Goal: Task Accomplishment & Management: Manage account settings

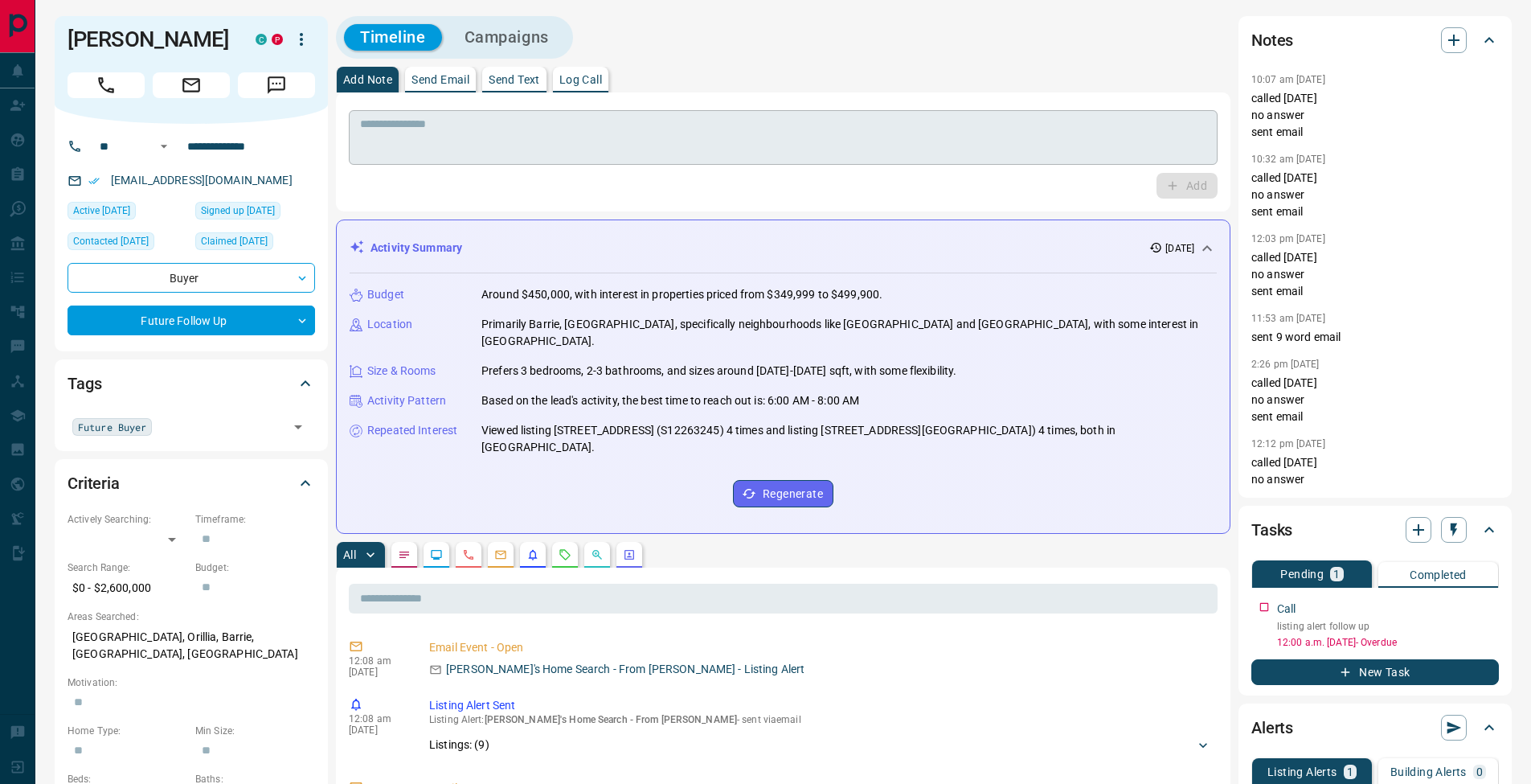
click at [514, 132] on textarea at bounding box center [783, 138] width 846 height 41
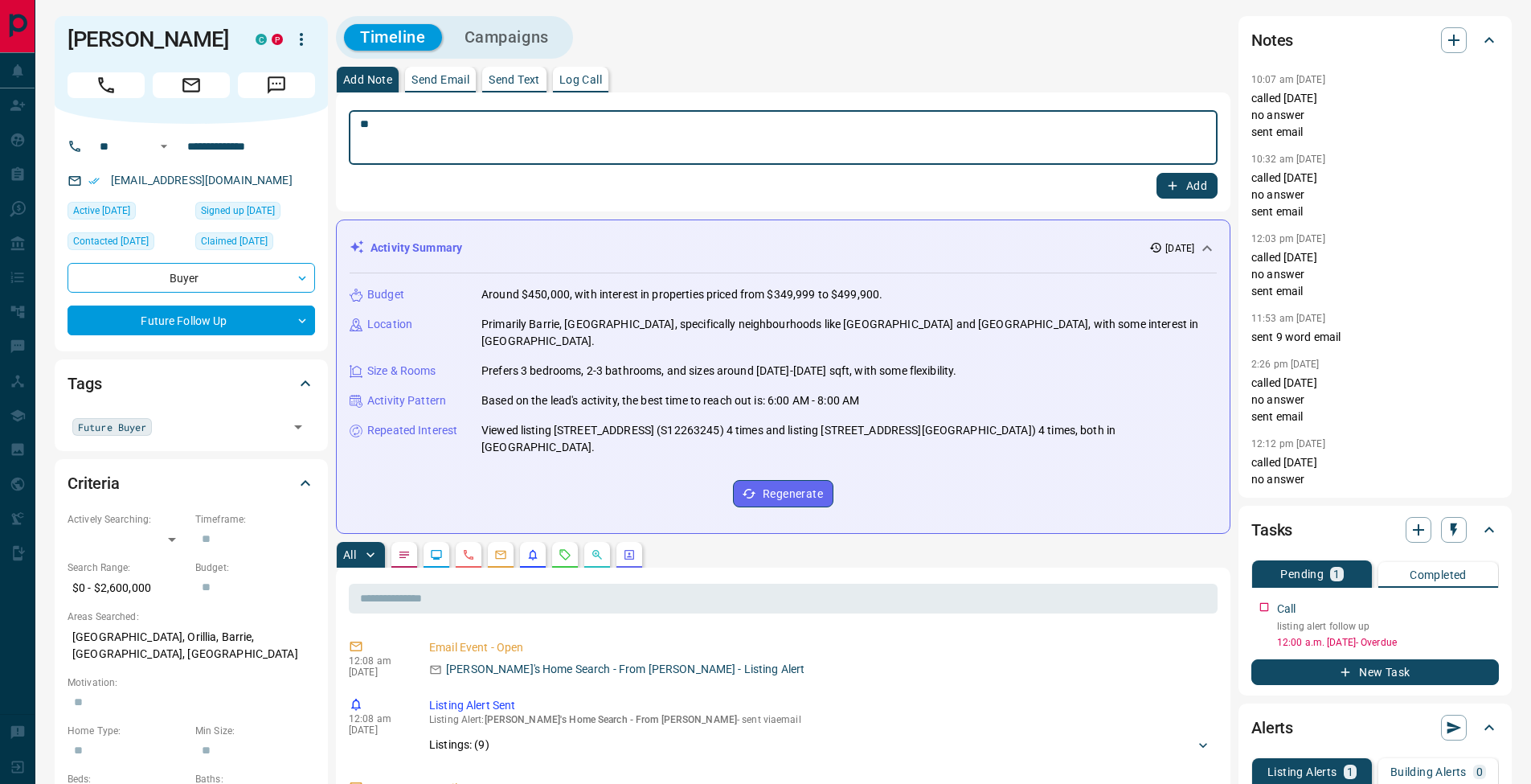
type textarea "*"
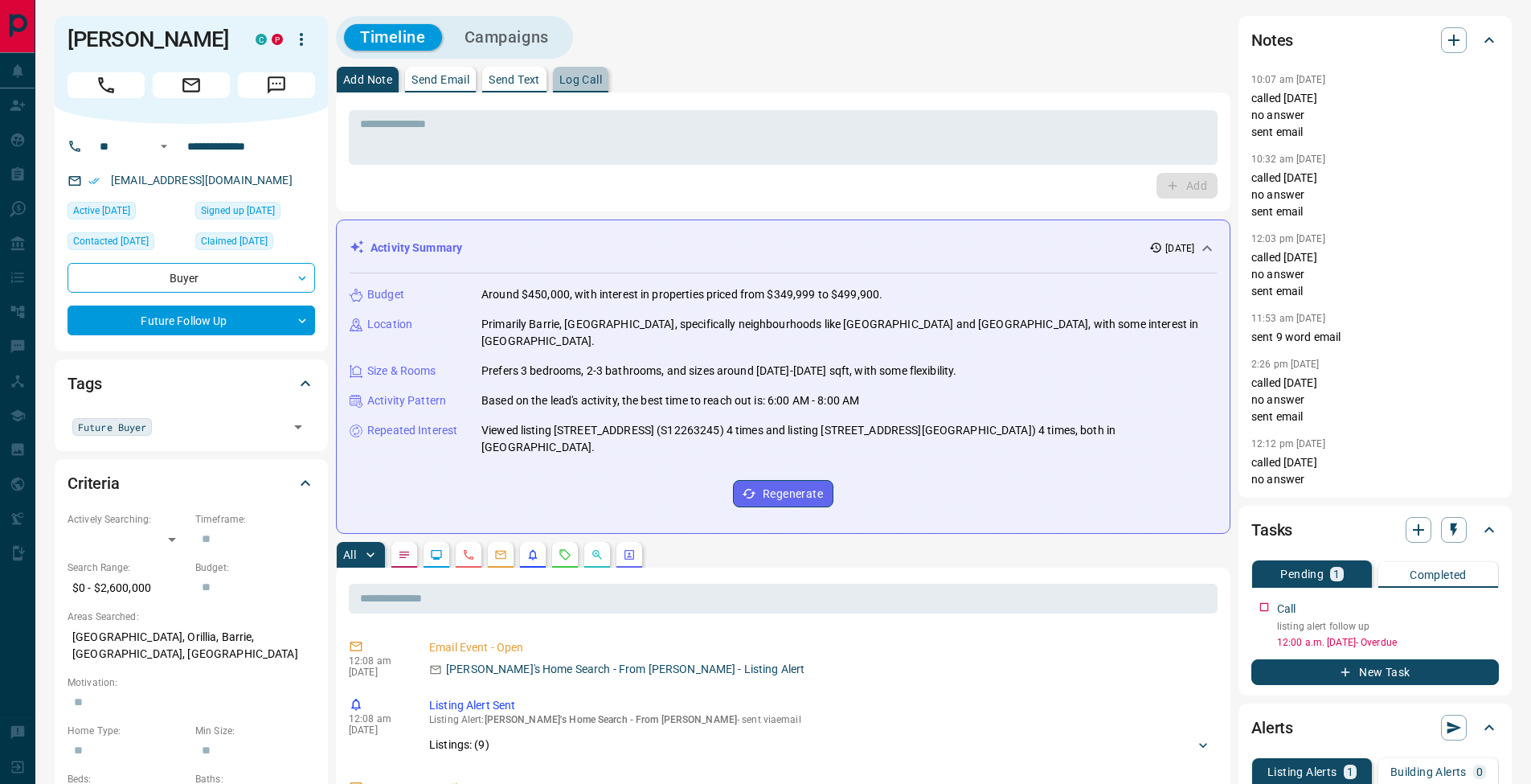
click at [592, 86] on button "Log Call" at bounding box center [580, 79] width 55 height 26
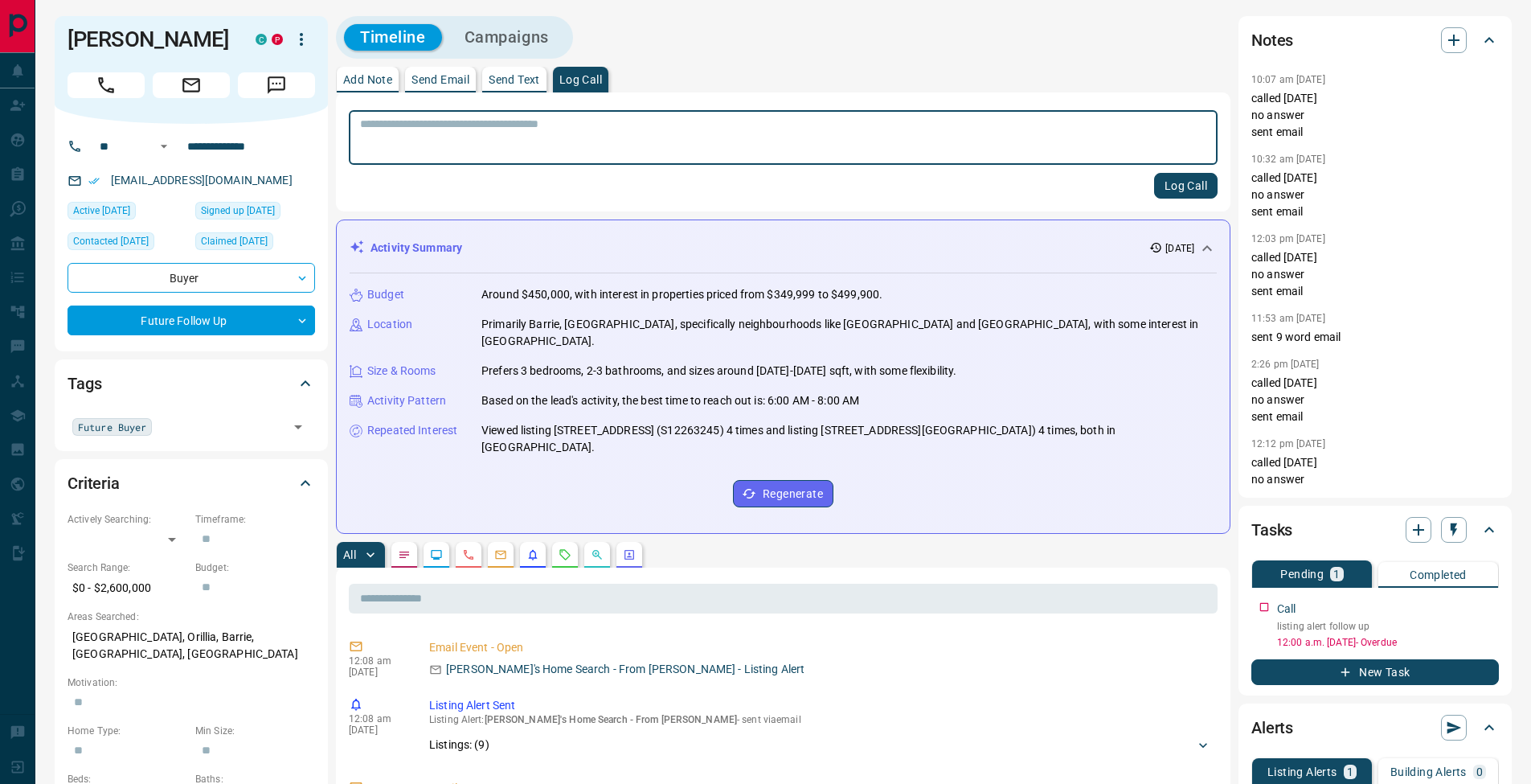
click at [1208, 185] on button "Log Call" at bounding box center [1186, 185] width 64 height 26
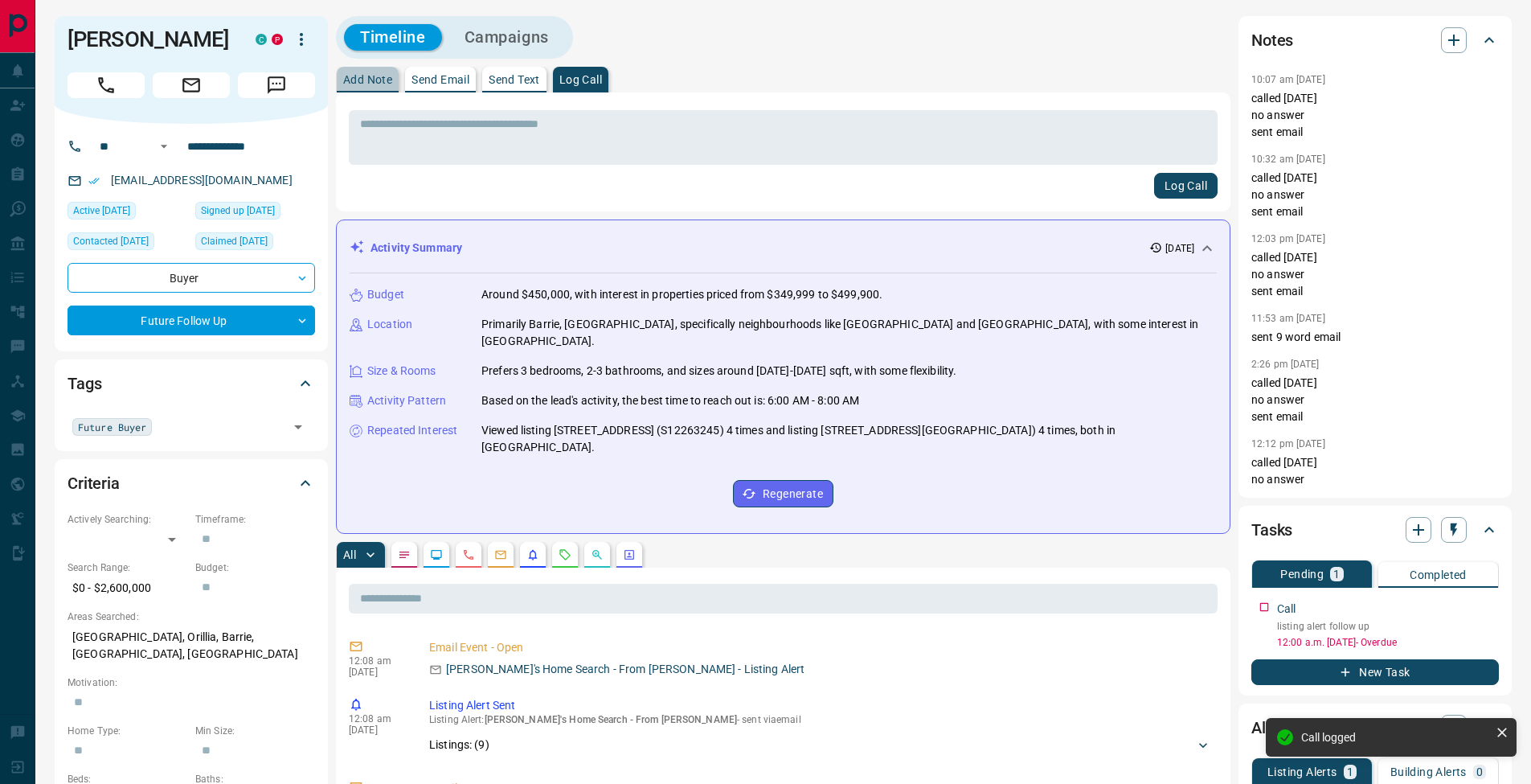
click at [371, 80] on p "Add Note" at bounding box center [367, 80] width 49 height 12
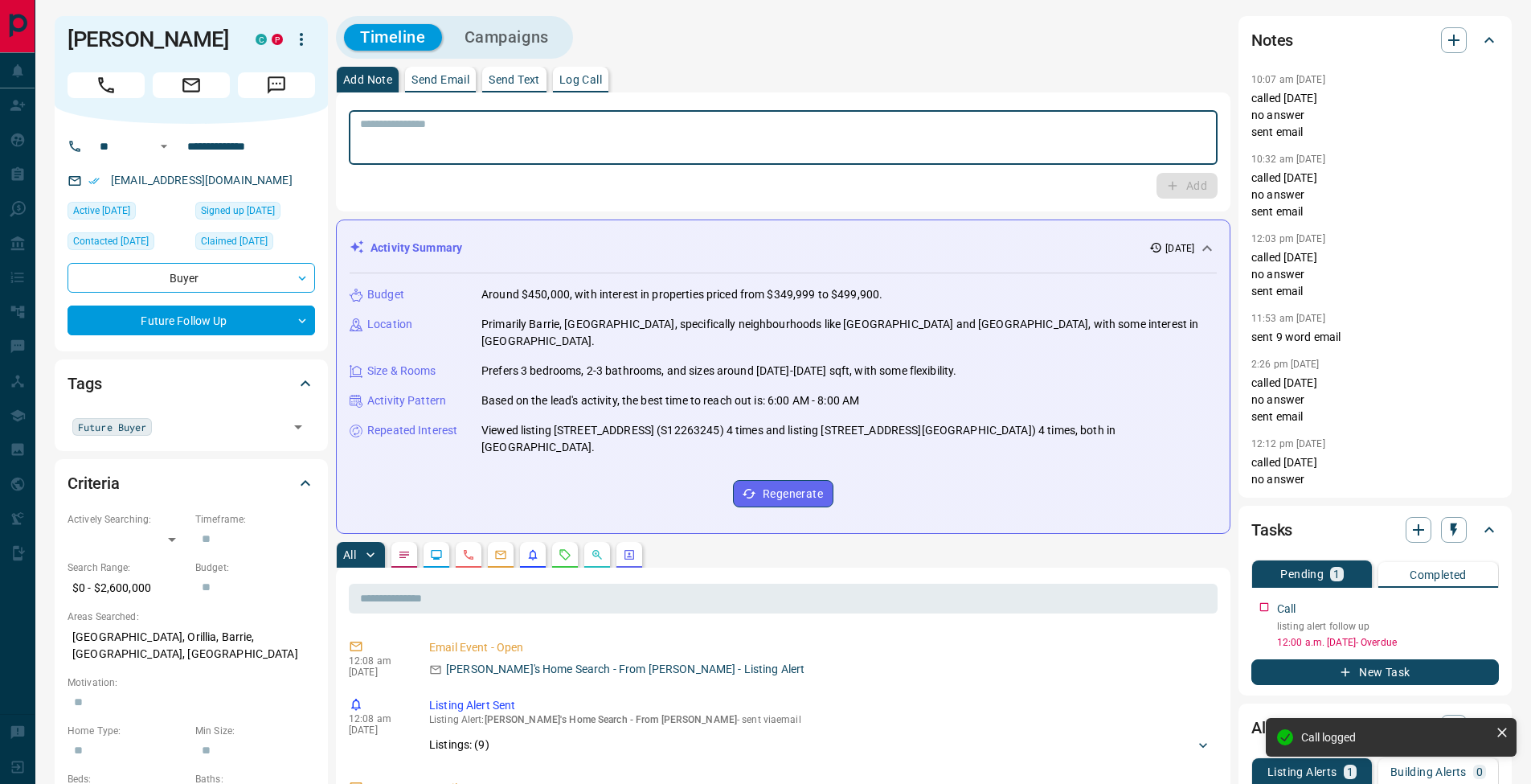
click at [377, 122] on textarea at bounding box center [783, 138] width 846 height 41
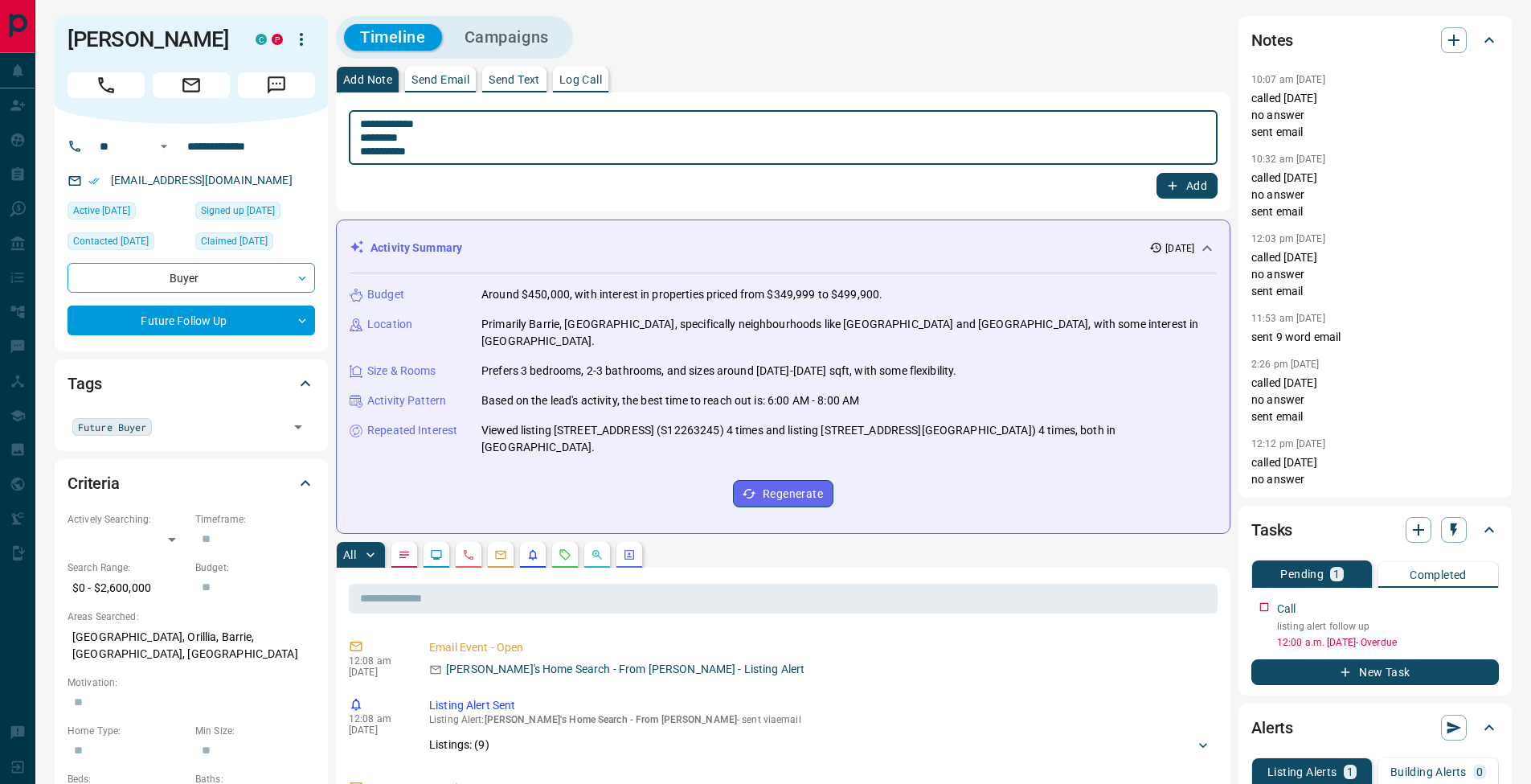
click at [364, 140] on textarea "**********" at bounding box center [783, 138] width 846 height 41
type textarea "**********"
click at [1184, 187] on button "Add" at bounding box center [1187, 185] width 61 height 26
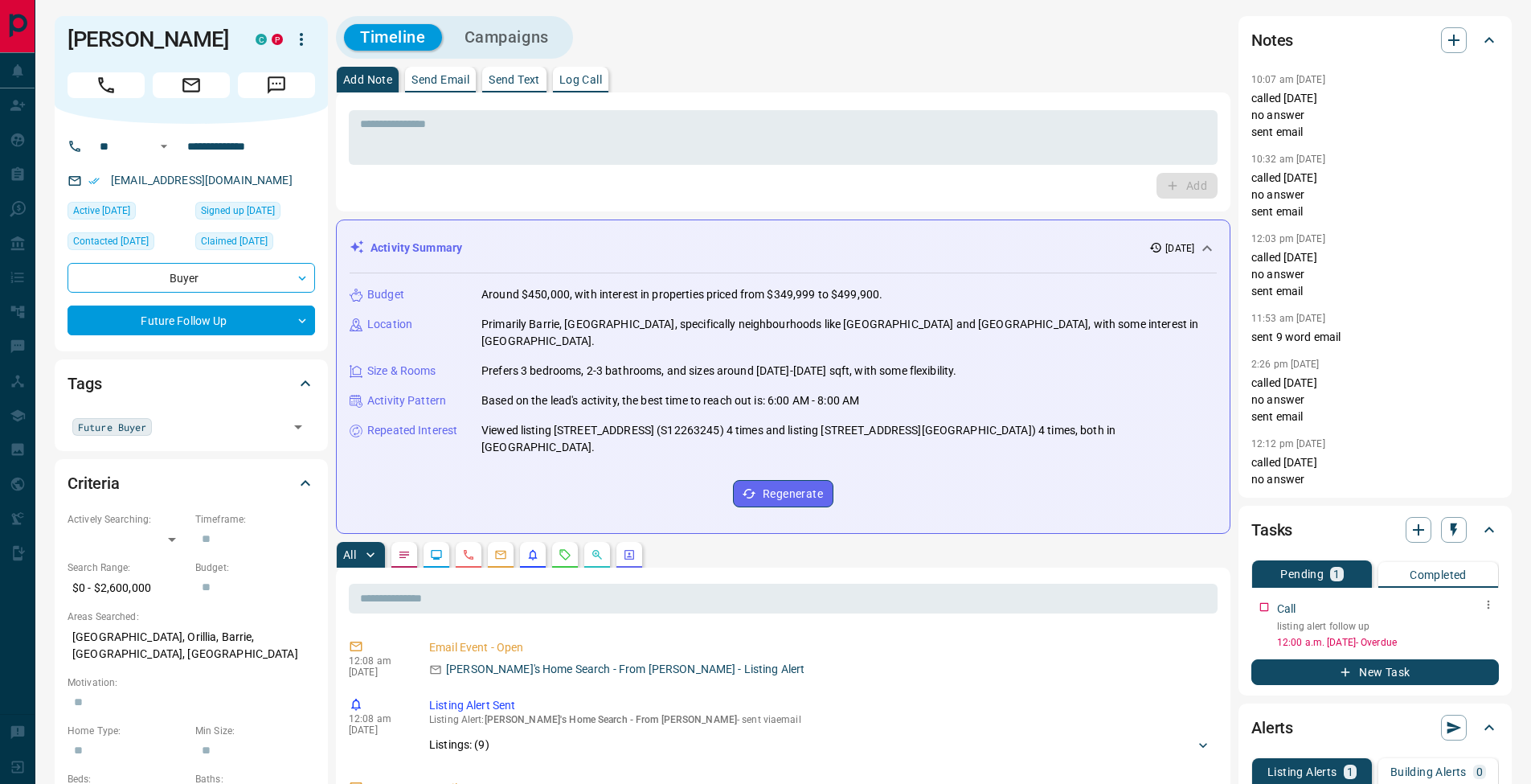
click at [1488, 608] on icon "button" at bounding box center [1489, 605] width 13 height 13
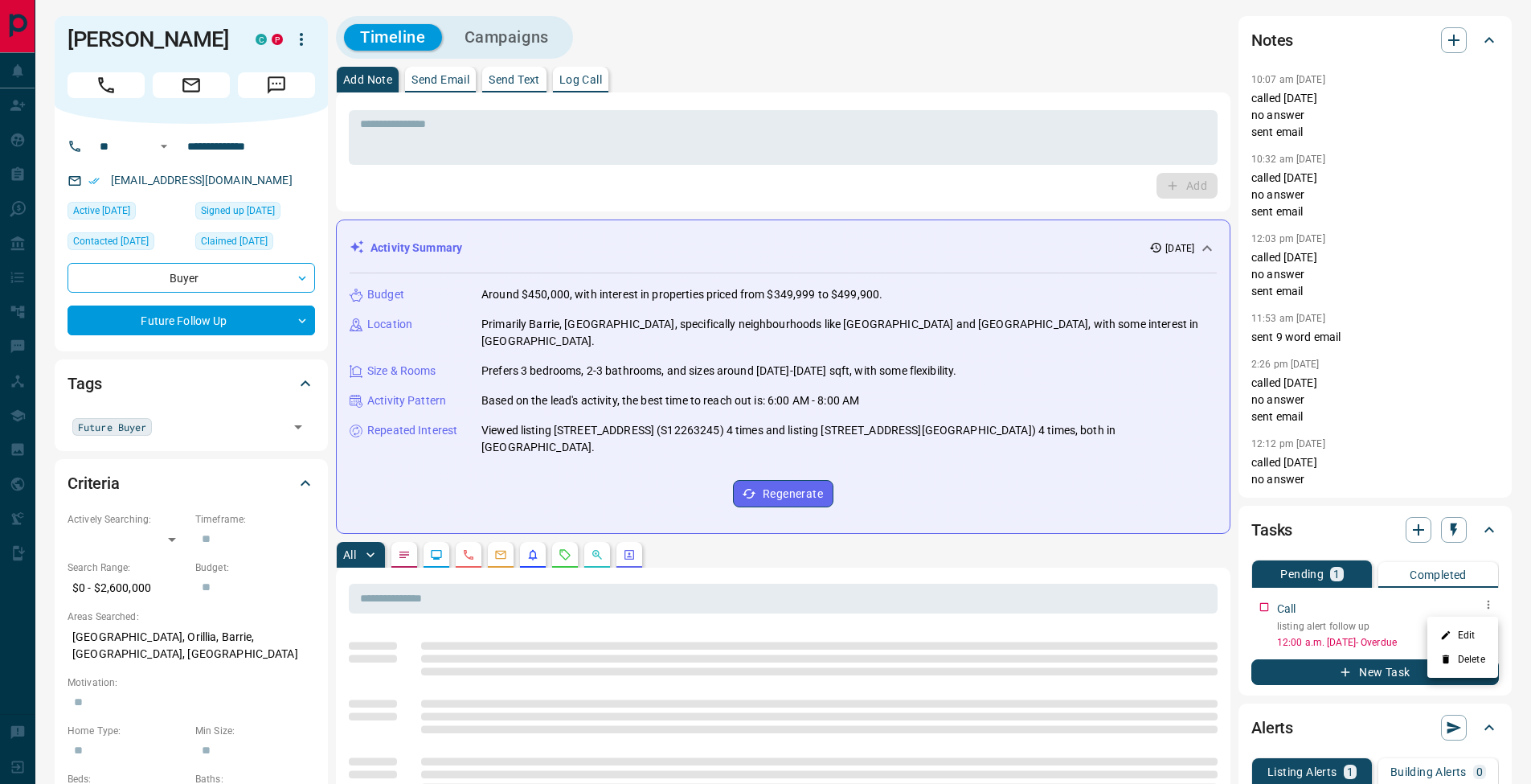
click at [1473, 634] on li "Edit" at bounding box center [1463, 634] width 71 height 24
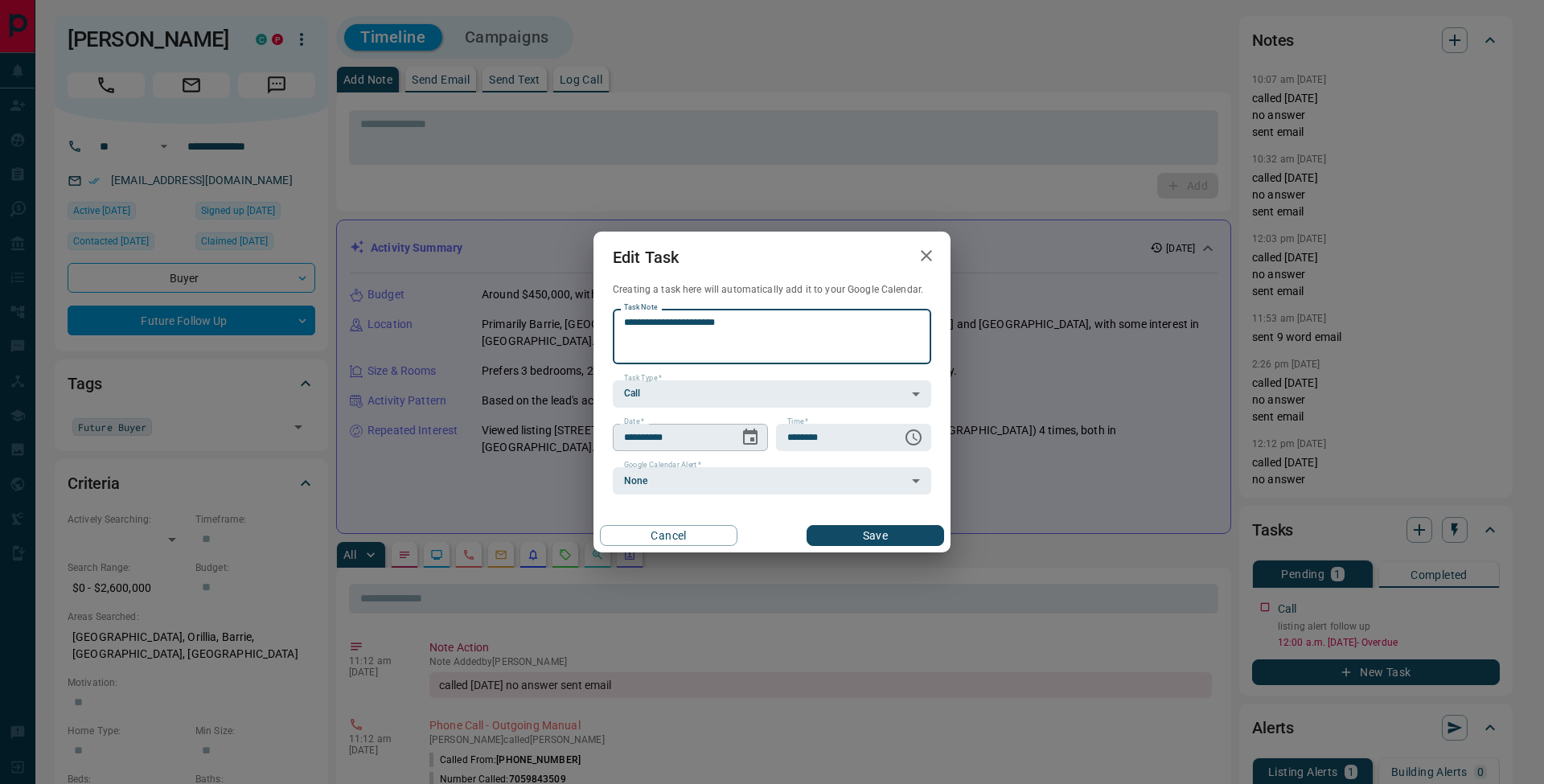
click at [754, 438] on icon "Choose date, selected date is Oct 9, 2025" at bounding box center [751, 436] width 15 height 16
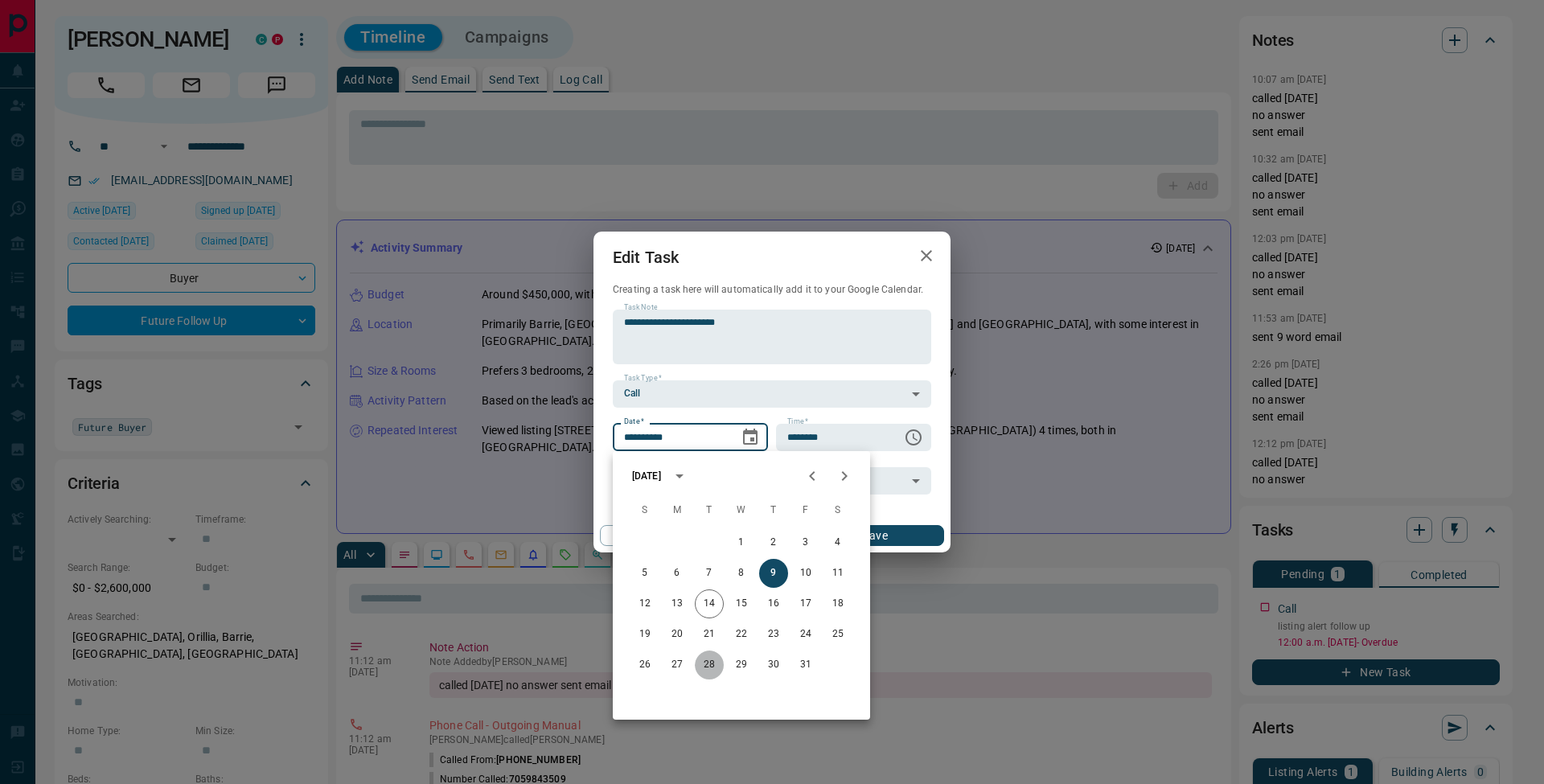
click at [713, 660] on button "28" at bounding box center [709, 664] width 29 height 29
type input "**********"
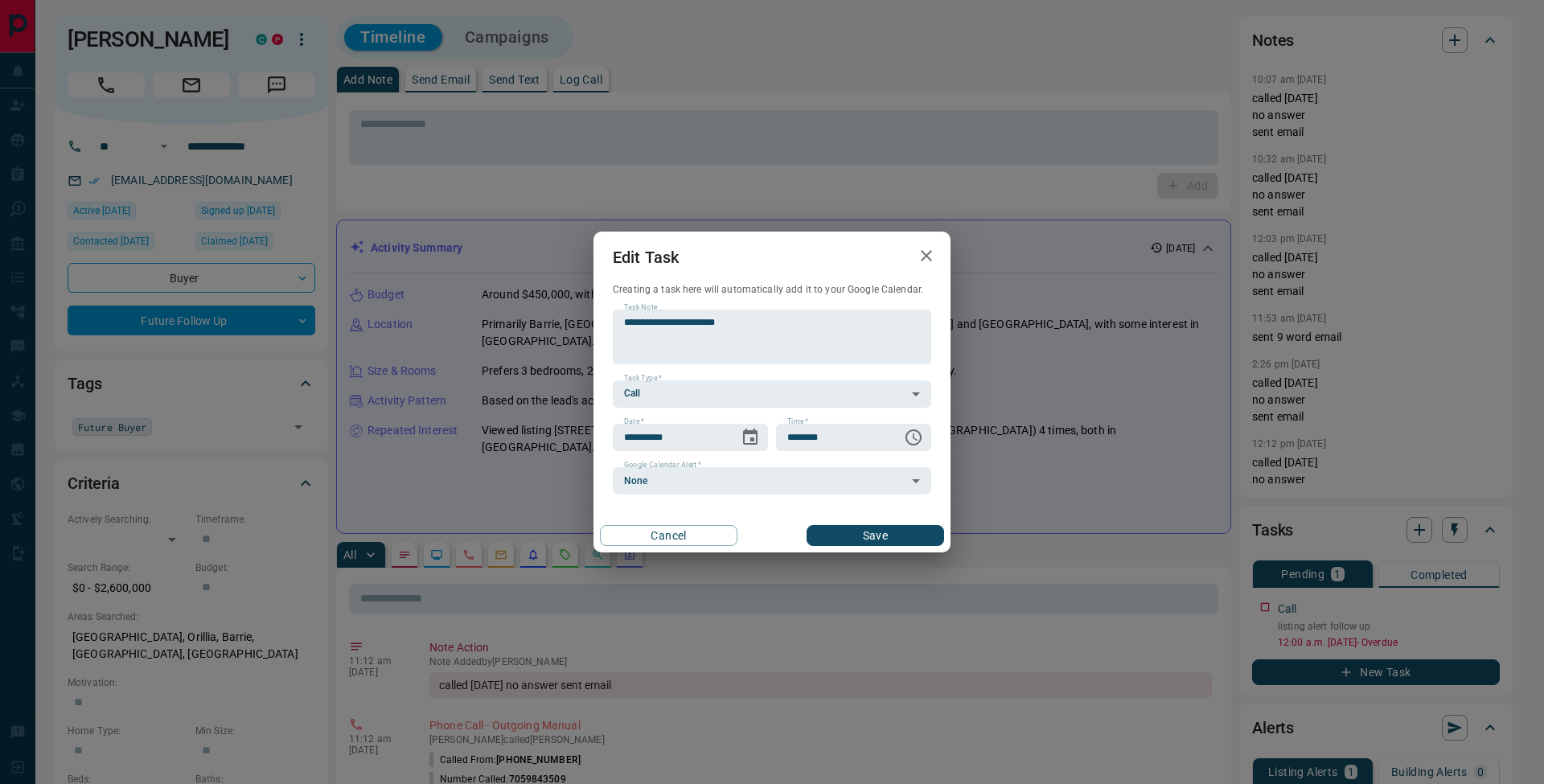
click at [885, 530] on button "Save" at bounding box center [875, 535] width 137 height 21
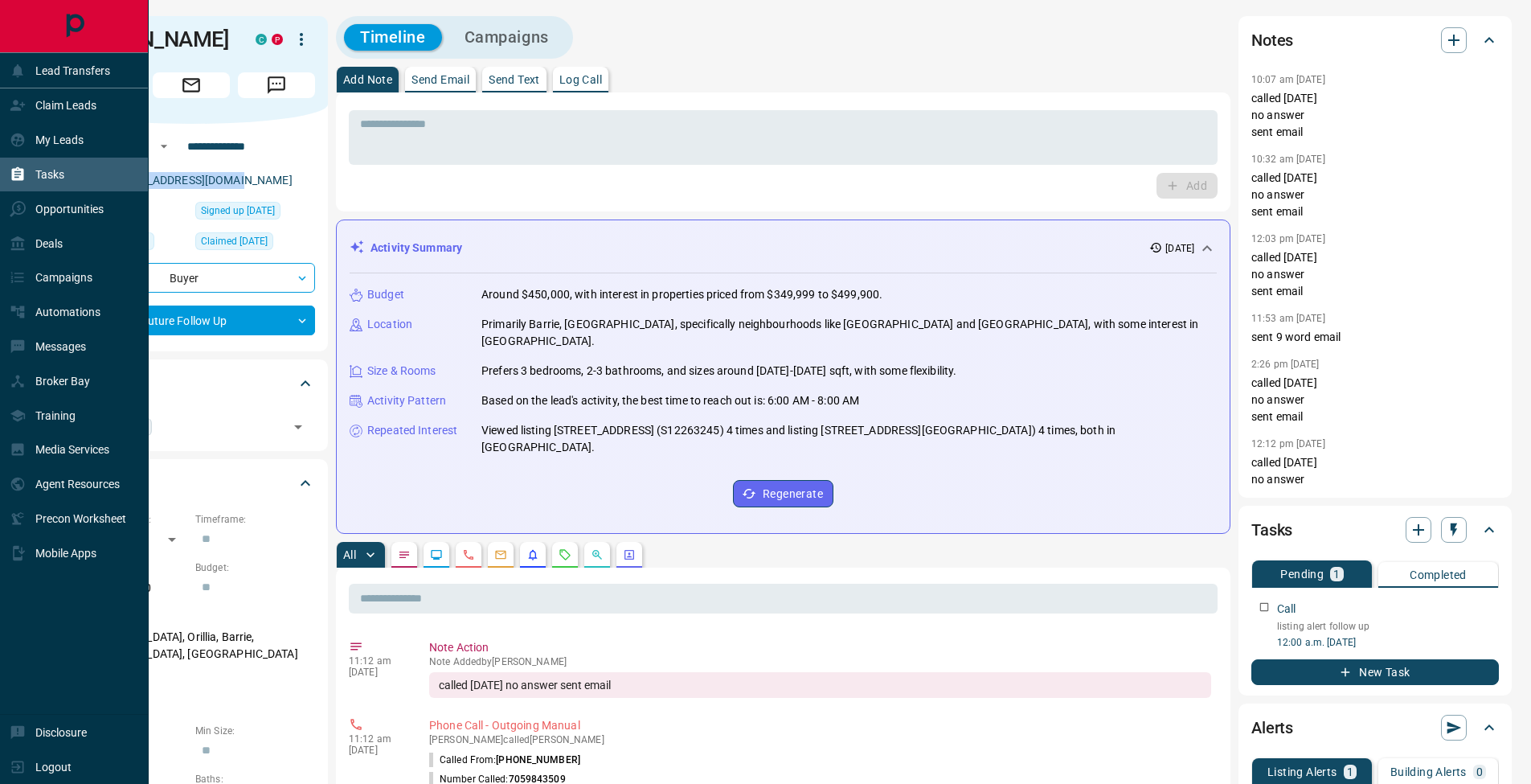
click at [22, 173] on icon at bounding box center [18, 173] width 12 height 14
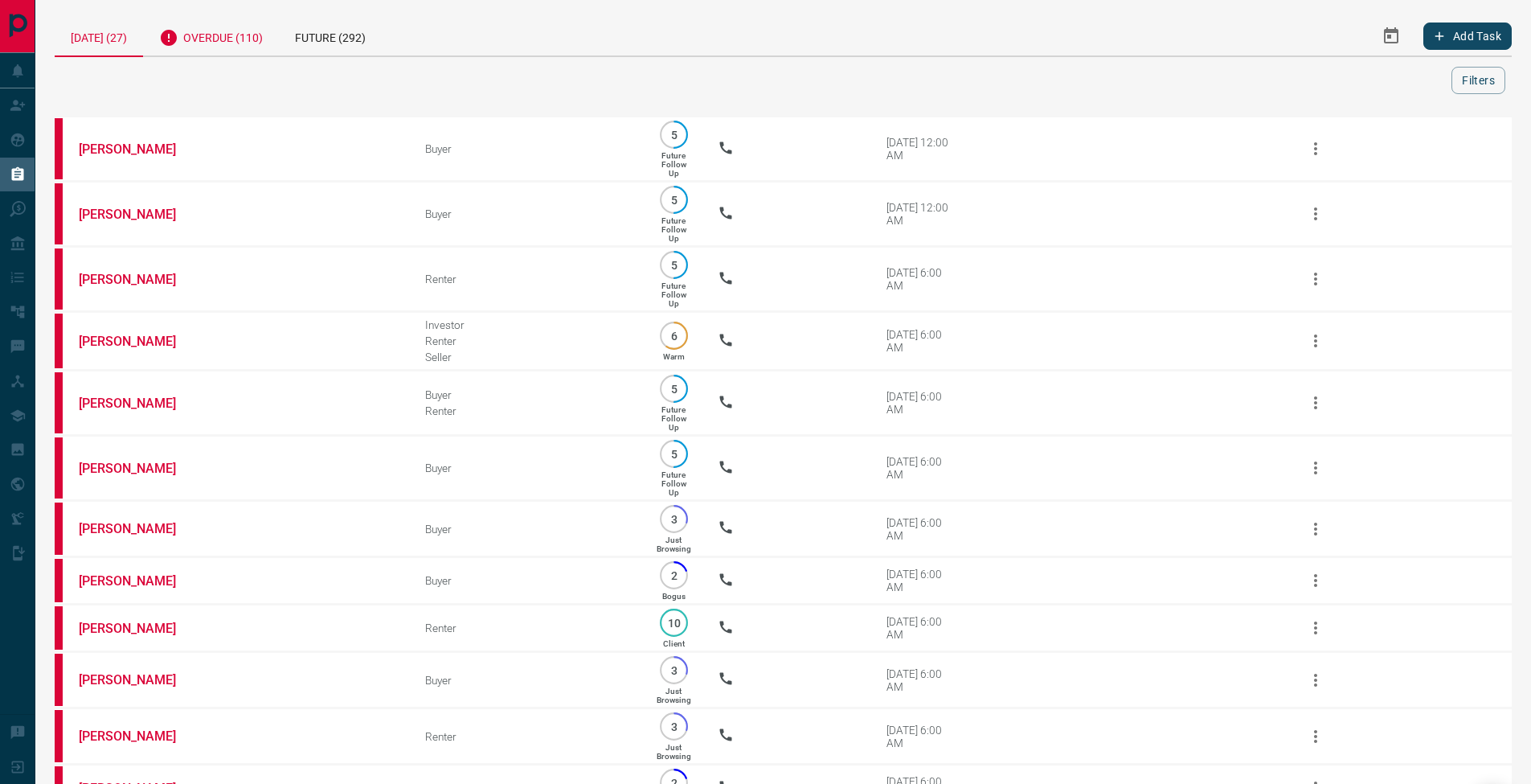
click at [231, 22] on div "Overdue (110)" at bounding box center [211, 36] width 136 height 40
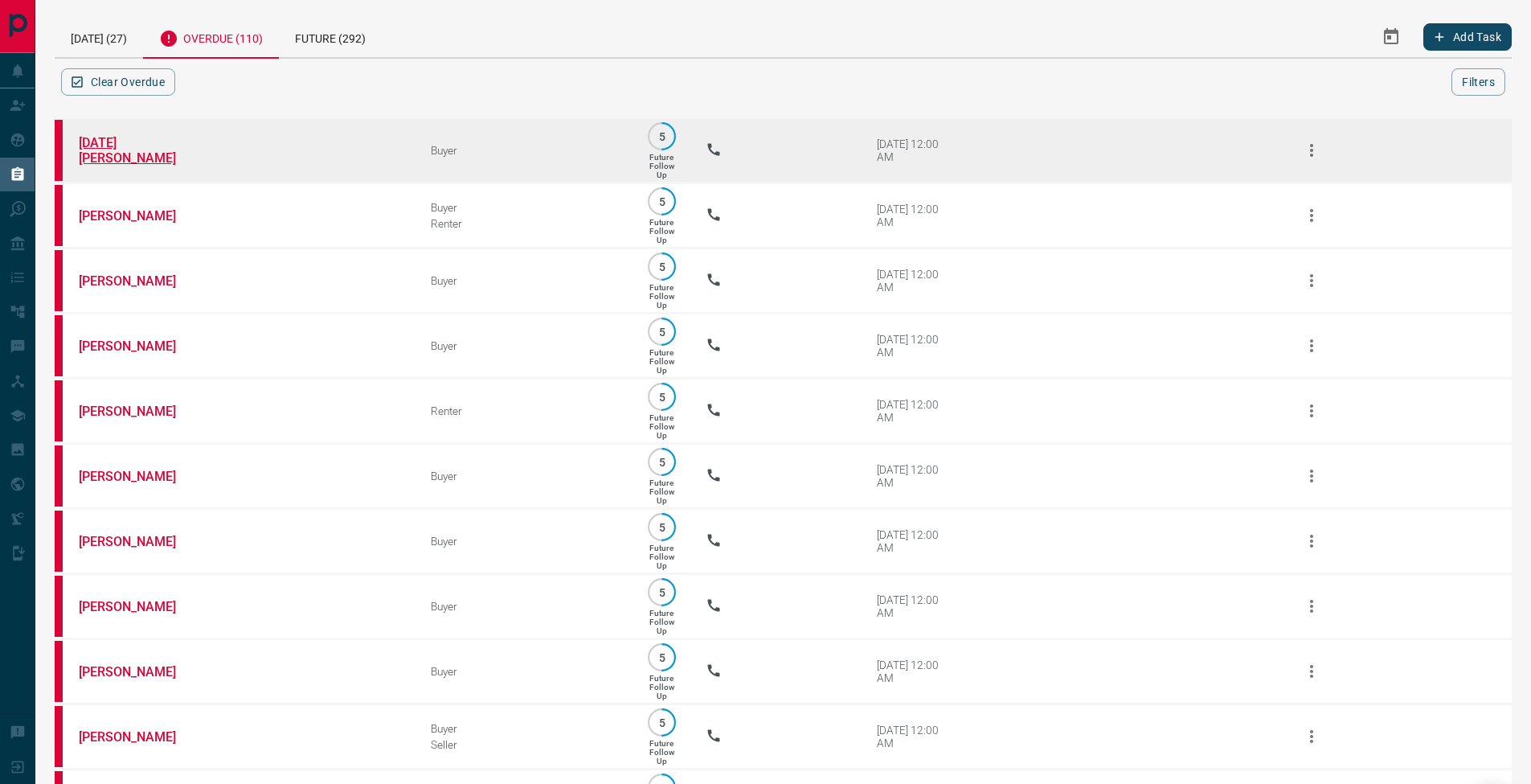
click at [141, 154] on link "[DATE][PERSON_NAME]" at bounding box center [139, 150] width 121 height 31
